Goal: Transaction & Acquisition: Obtain resource

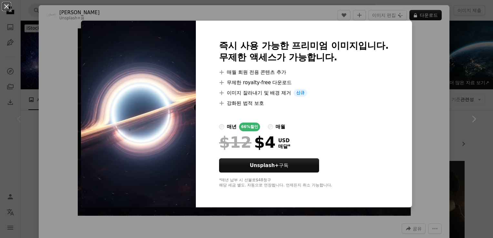
scroll to position [129, 0]
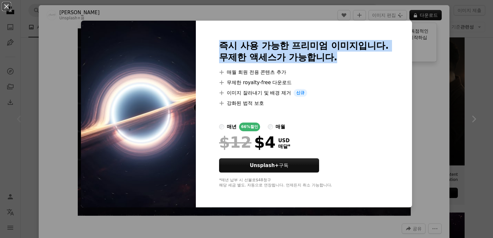
drag, startPoint x: 239, startPoint y: 52, endPoint x: 289, endPoint y: 64, distance: 51.1
click at [289, 64] on div "즉시 사용 가능한 프리미엄 이미지입니다. 무제한 액세스가 가능합니다. A plus sign 매월 회원 전용 콘텐츠 추가 A plus sign …" at bounding box center [304, 114] width 216 height 187
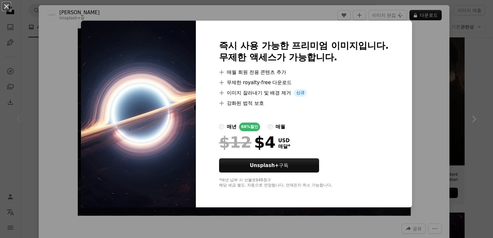
click at [385, 96] on li "A plus sign 이미지 잘라내기 및 배경 제거 신규" at bounding box center [304, 93] width 170 height 8
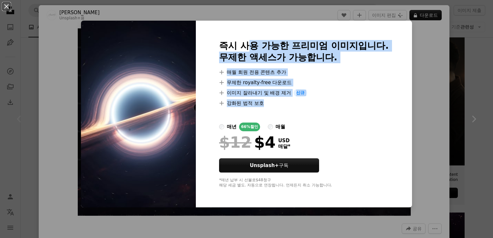
drag, startPoint x: 249, startPoint y: 35, endPoint x: 372, endPoint y: 112, distance: 144.4
click at [372, 112] on div "즉시 사용 가능한 프리미엄 이미지입니다. 무제한 액세스가 가능합니다. A plus sign 매월 회원 전용 콘텐츠 추가 A plus sign …" at bounding box center [304, 114] width 216 height 187
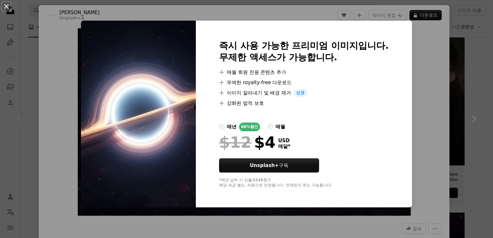
click at [206, 39] on div "즉시 사용 가능한 프리미엄 이미지입니다. 무제한 액세스가 가능합니다. A plus sign 매월 회원 전용 콘텐츠 추가 A plus sign …" at bounding box center [304, 114] width 216 height 187
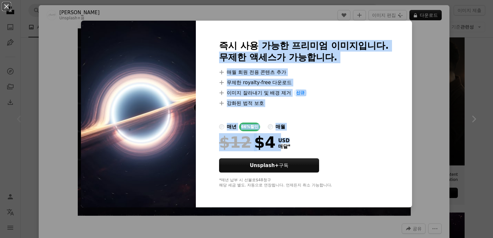
drag, startPoint x: 254, startPoint y: 43, endPoint x: 424, endPoint y: 144, distance: 197.8
click at [431, 144] on div "An X shape 즉시 사용 가능한 프리미엄 이미지입니다. 무제한 액세스가 가능합니다. A plus sign 매월 회원 전용 콘텐츠 추가 A…" at bounding box center [246, 119] width 493 height 238
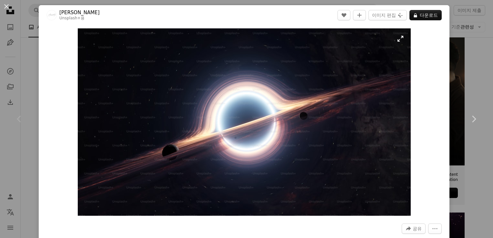
click at [357, 124] on img "이 이미지 확대" at bounding box center [244, 121] width 333 height 187
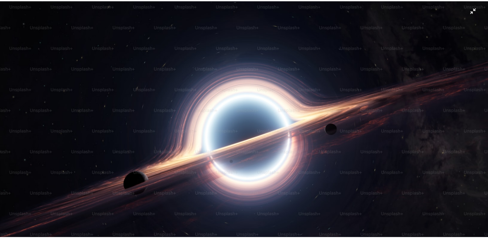
scroll to position [17, 0]
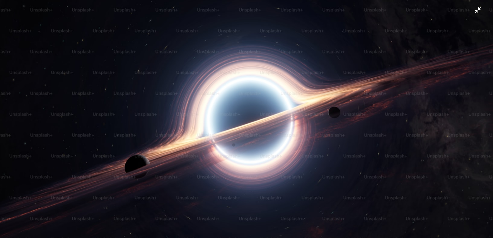
click at [474, 12] on img "이 이미지 축소" at bounding box center [246, 122] width 493 height 278
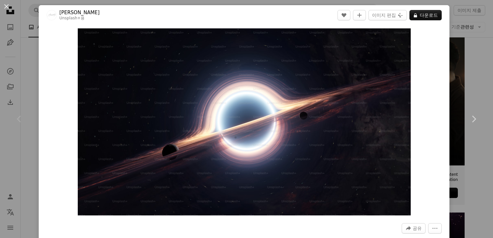
click at [3, 8] on button "An X shape" at bounding box center [7, 7] width 8 height 8
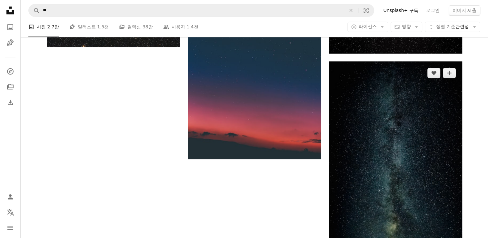
scroll to position [903, 0]
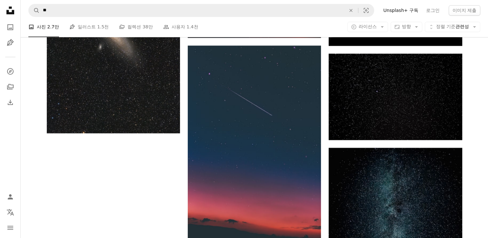
click at [140, 17] on nav "A magnifying glass ** An X shape Visual search Filters Unsplash+ 구독 로그인 이미지 제출" at bounding box center [254, 10] width 467 height 21
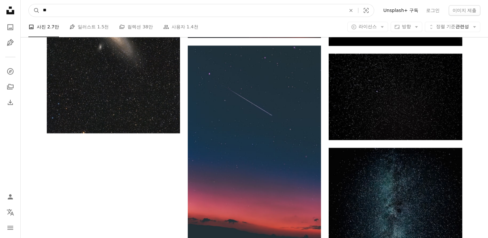
click at [141, 12] on input "**" at bounding box center [192, 10] width 304 height 12
type input "*"
type input "**"
click button "A magnifying glass" at bounding box center [34, 10] width 11 height 12
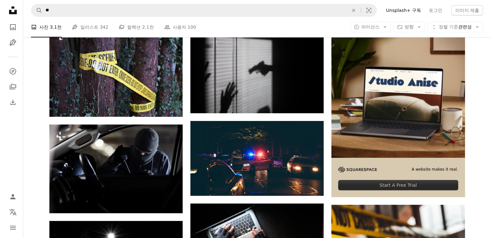
scroll to position [32, 0]
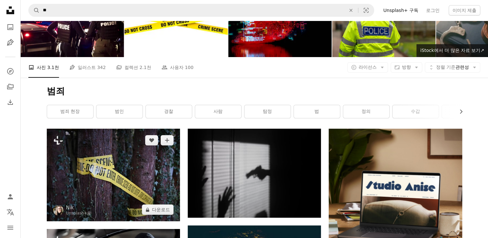
click at [124, 170] on img at bounding box center [113, 175] width 133 height 93
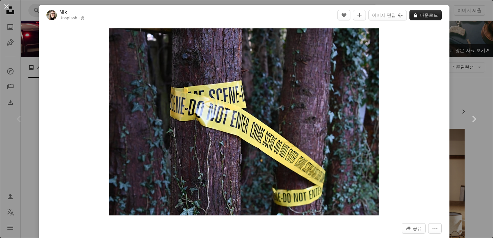
click at [429, 19] on button "A lock 다운로드" at bounding box center [425, 15] width 32 height 10
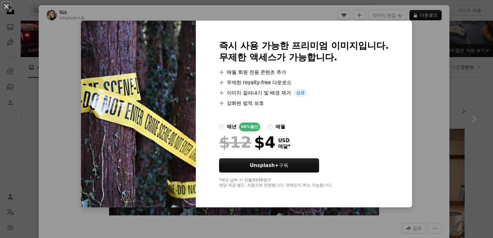
click at [344, 100] on li "A plus sign 강화된 법적 보호" at bounding box center [304, 103] width 170 height 8
click at [6, 6] on button "An X shape" at bounding box center [7, 7] width 8 height 8
